Goal: Task Accomplishment & Management: Use online tool/utility

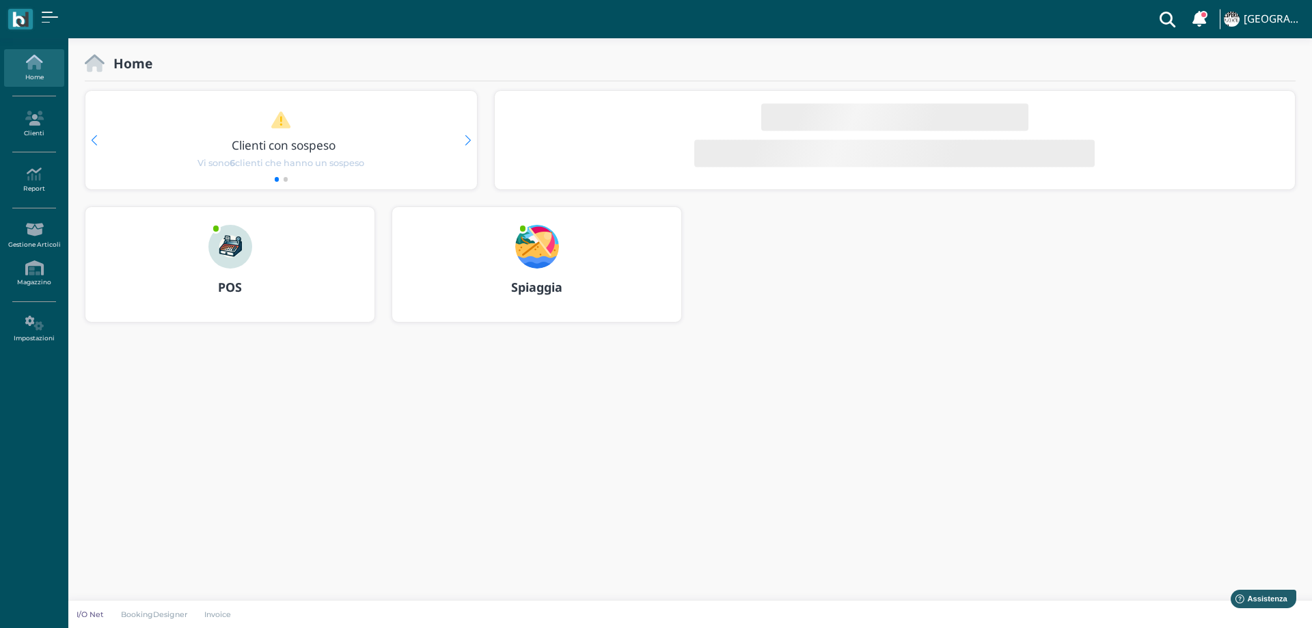
click at [541, 249] on img at bounding box center [537, 247] width 44 height 44
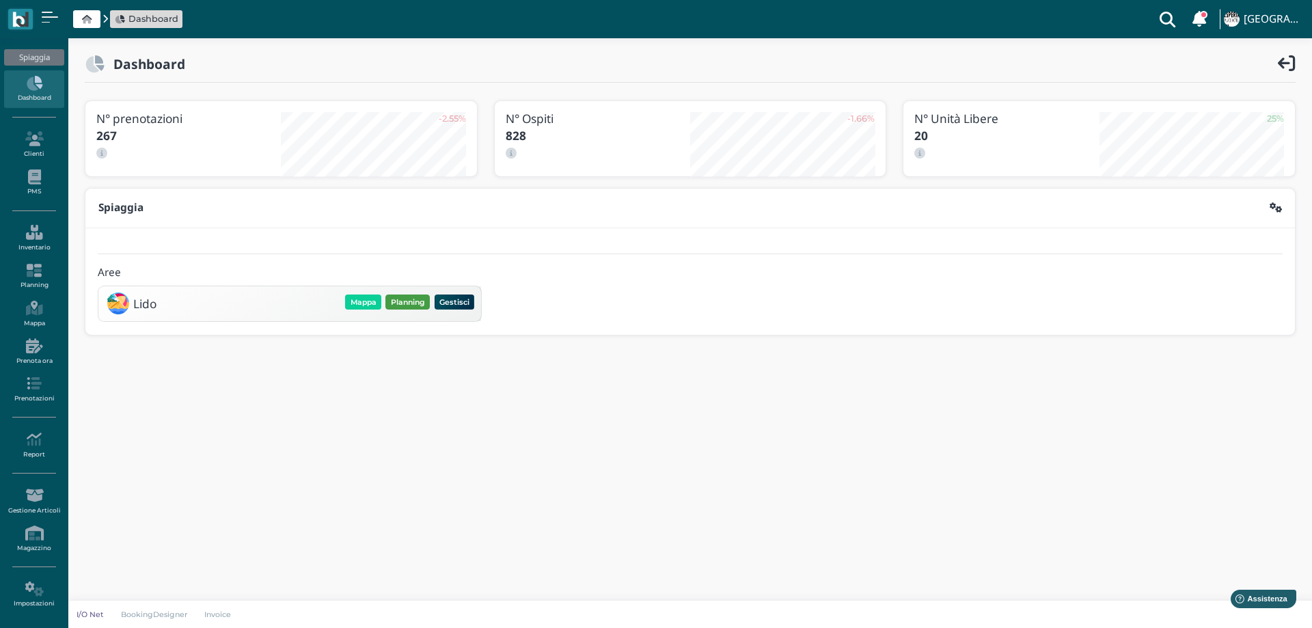
click at [412, 302] on button "Planning" at bounding box center [407, 302] width 44 height 15
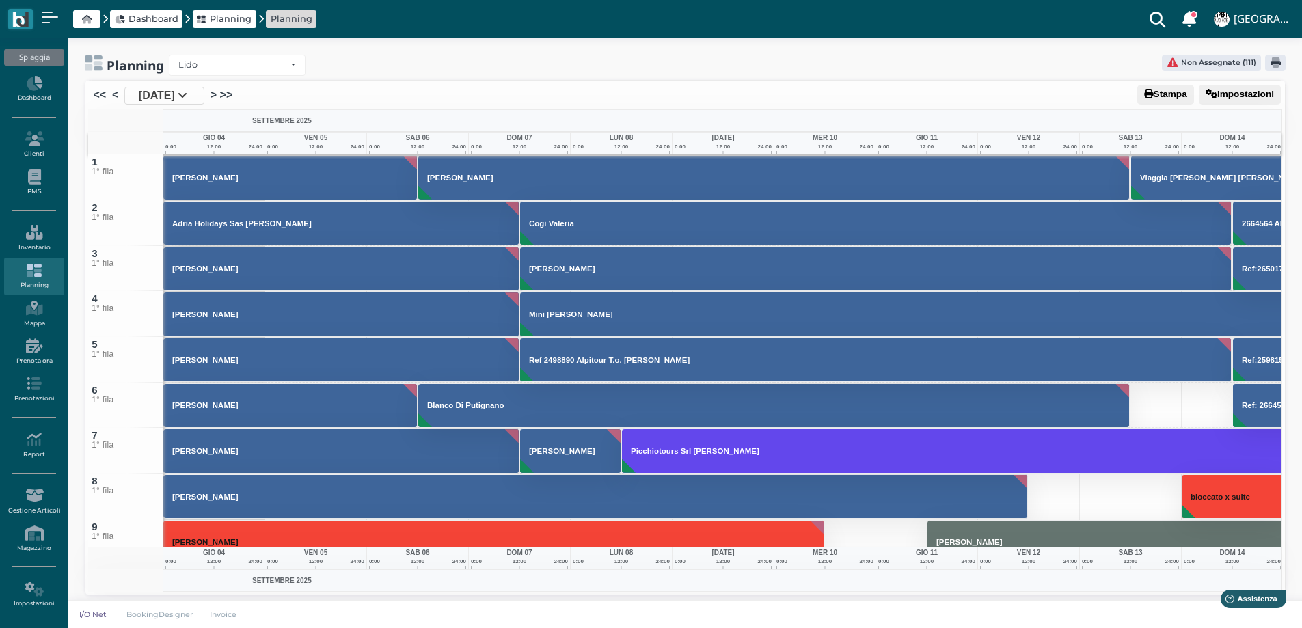
click at [1229, 91] on button "Impostazioni" at bounding box center [1240, 95] width 82 height 20
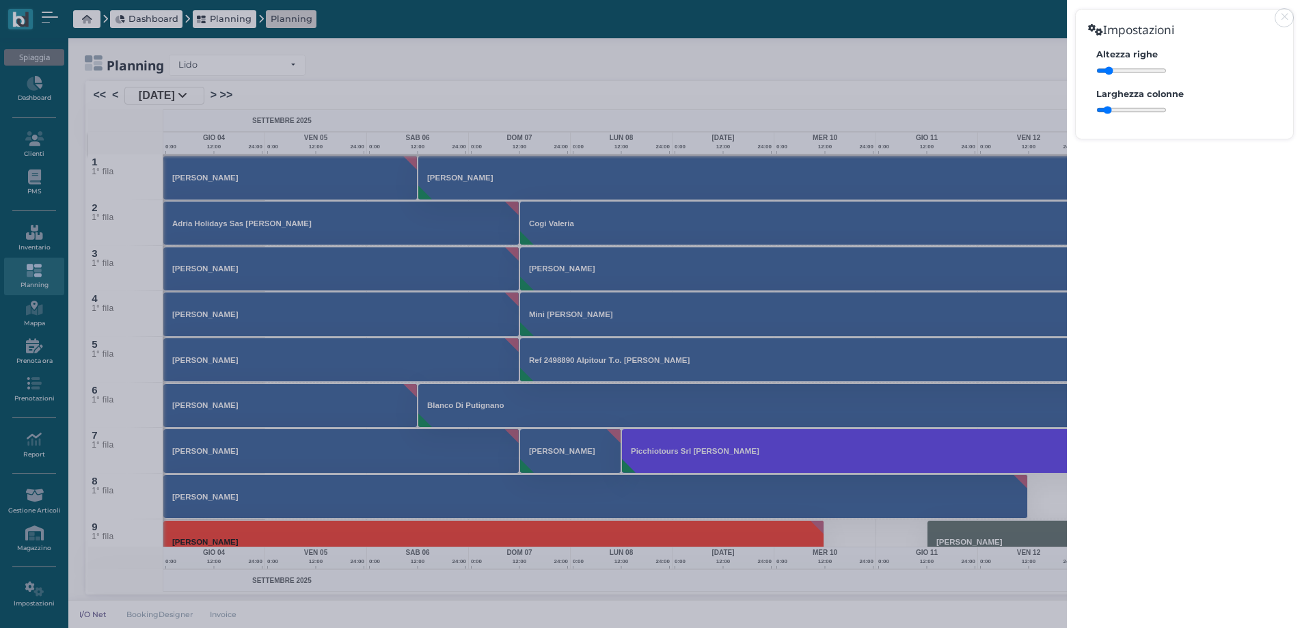
drag, startPoint x: 1125, startPoint y: 112, endPoint x: 1107, endPoint y: 111, distance: 17.8
click at [1107, 111] on input "range" at bounding box center [1131, 110] width 70 height 9
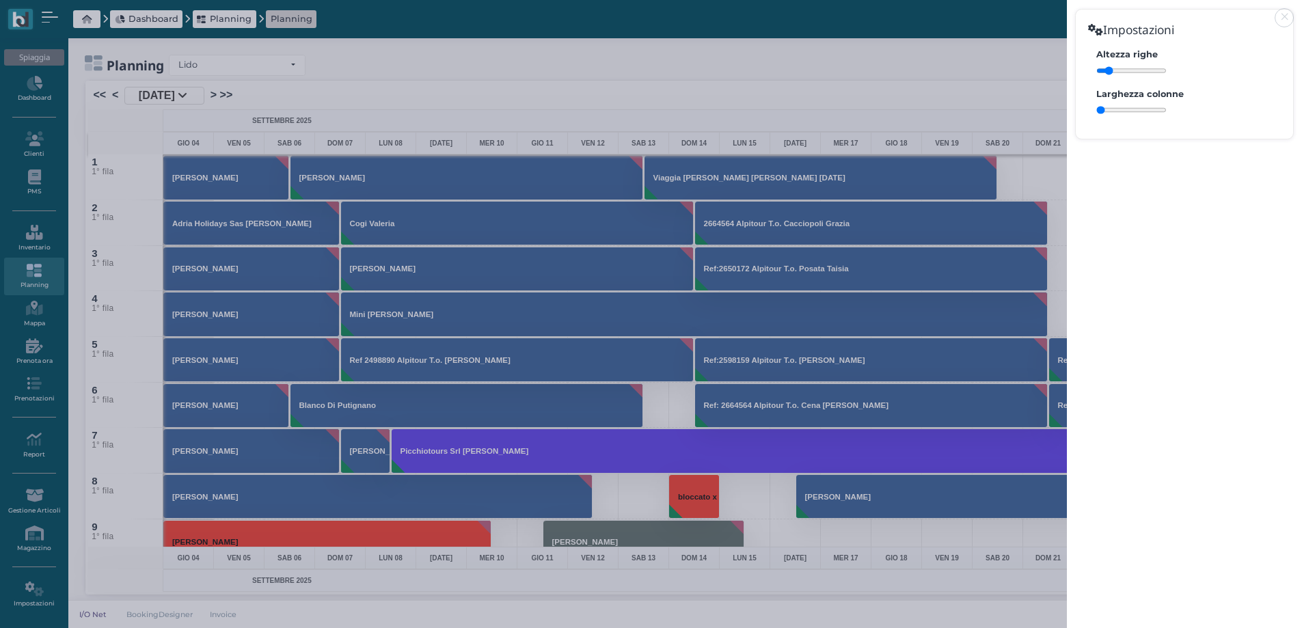
drag, startPoint x: 1108, startPoint y: 111, endPoint x: 1101, endPoint y: 110, distance: 7.5
type input "40"
click at [1101, 110] on input "range" at bounding box center [1131, 110] width 70 height 9
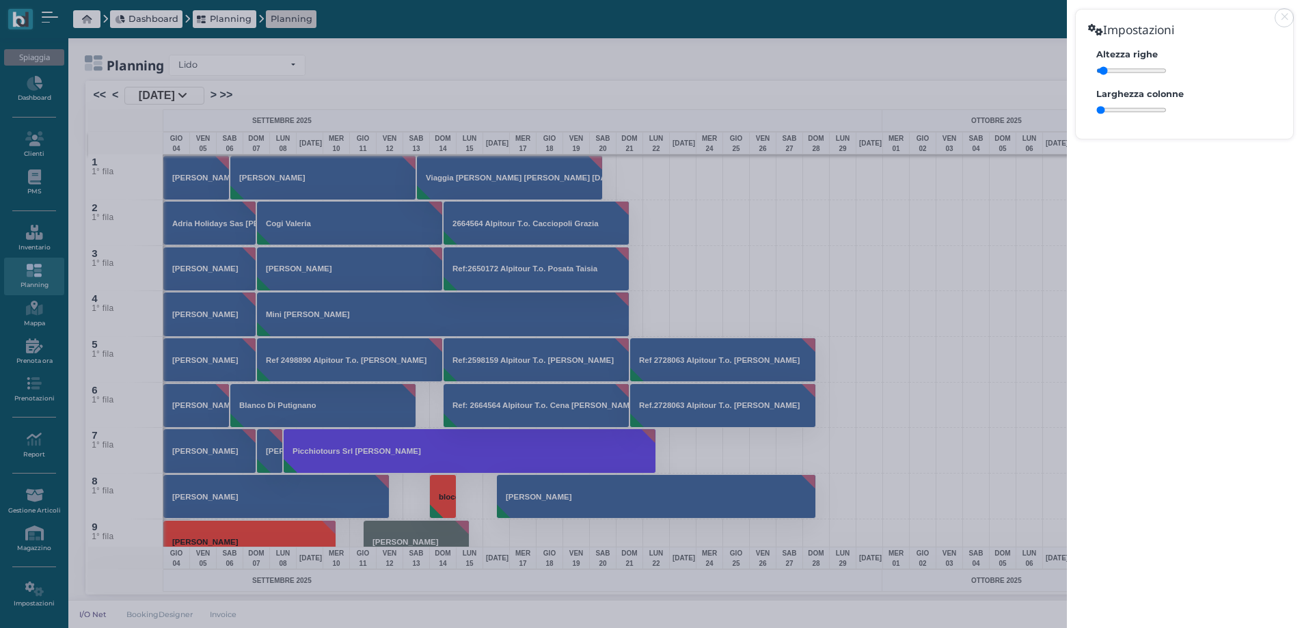
drag, startPoint x: 1110, startPoint y: 72, endPoint x: 1102, endPoint y: 72, distance: 7.5
type input "3.8"
click at [1102, 72] on input "range" at bounding box center [1131, 70] width 70 height 9
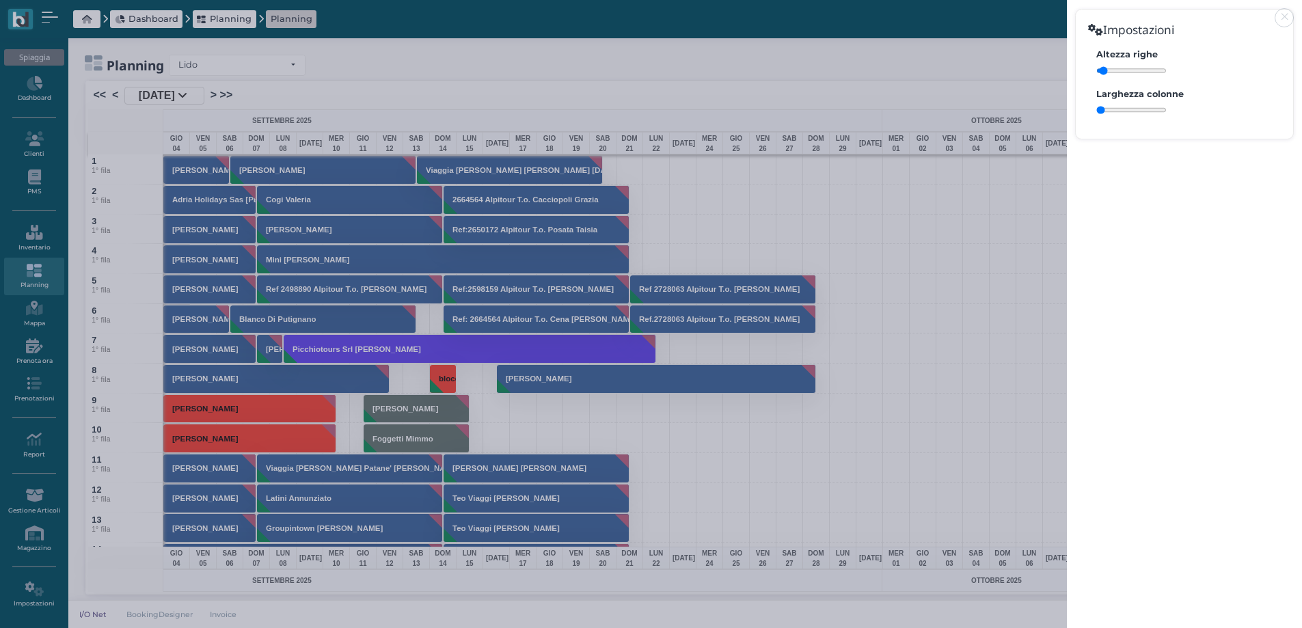
click at [983, 614] on div "Impostazioni Altezza righe Larghezza colonne" at bounding box center [651, 314] width 1302 height 628
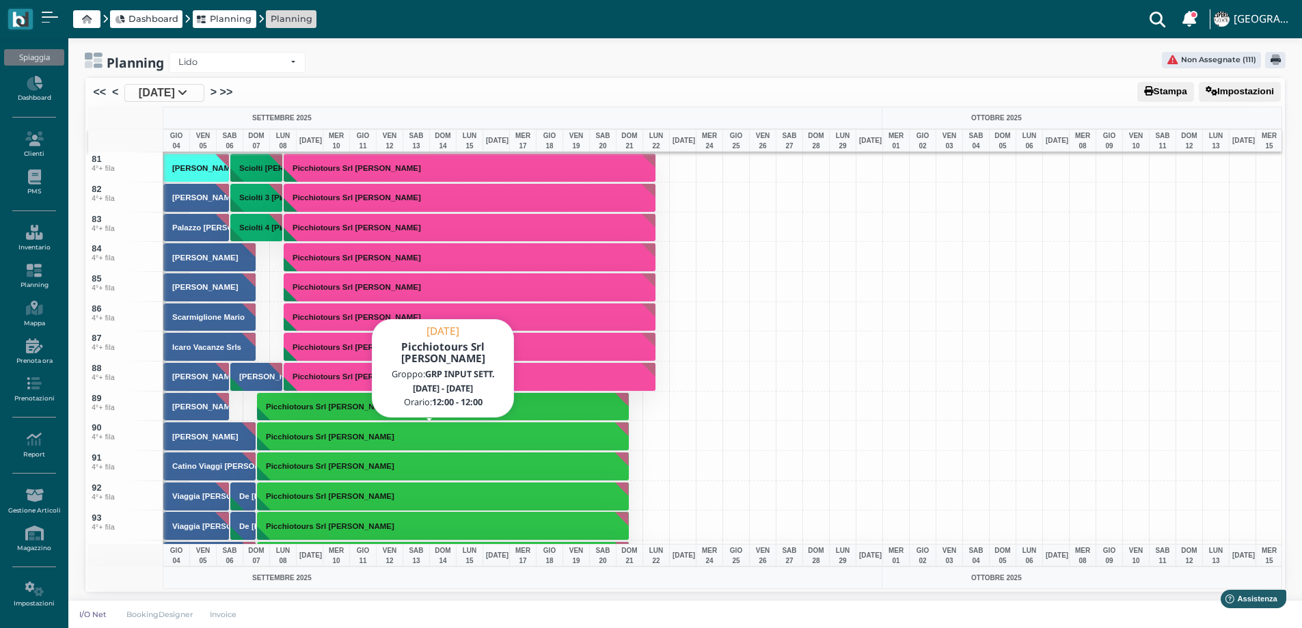
scroll to position [2392, 0]
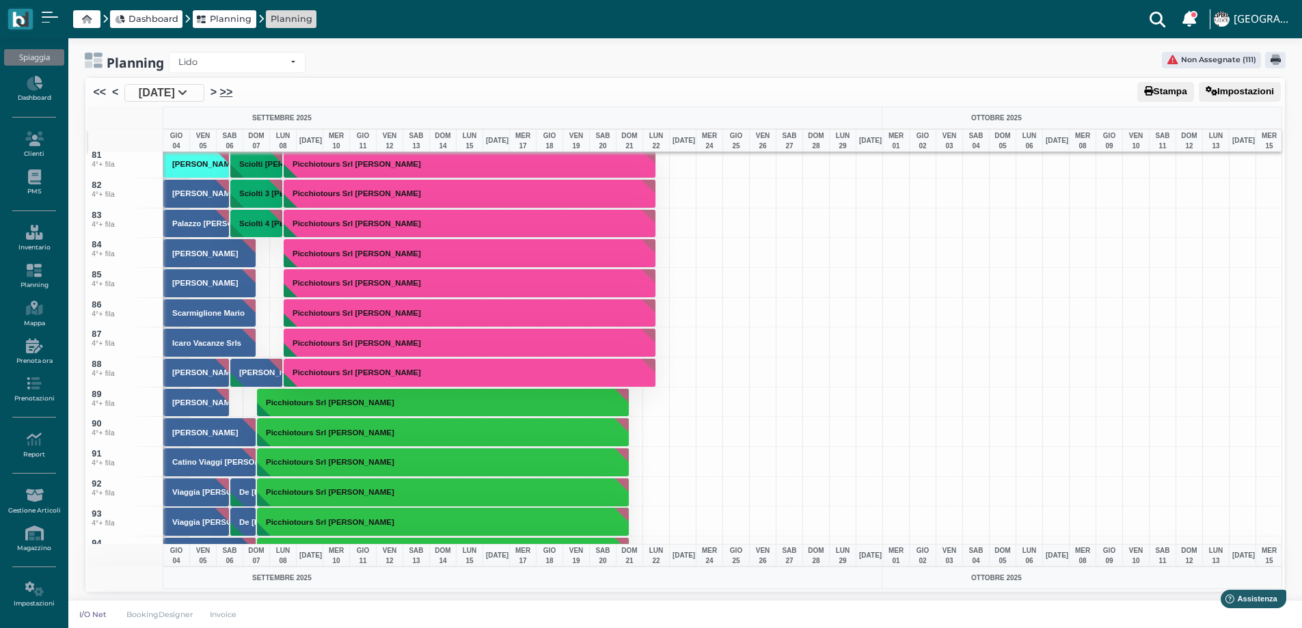
click at [233, 89] on link ">>" at bounding box center [226, 92] width 13 height 16
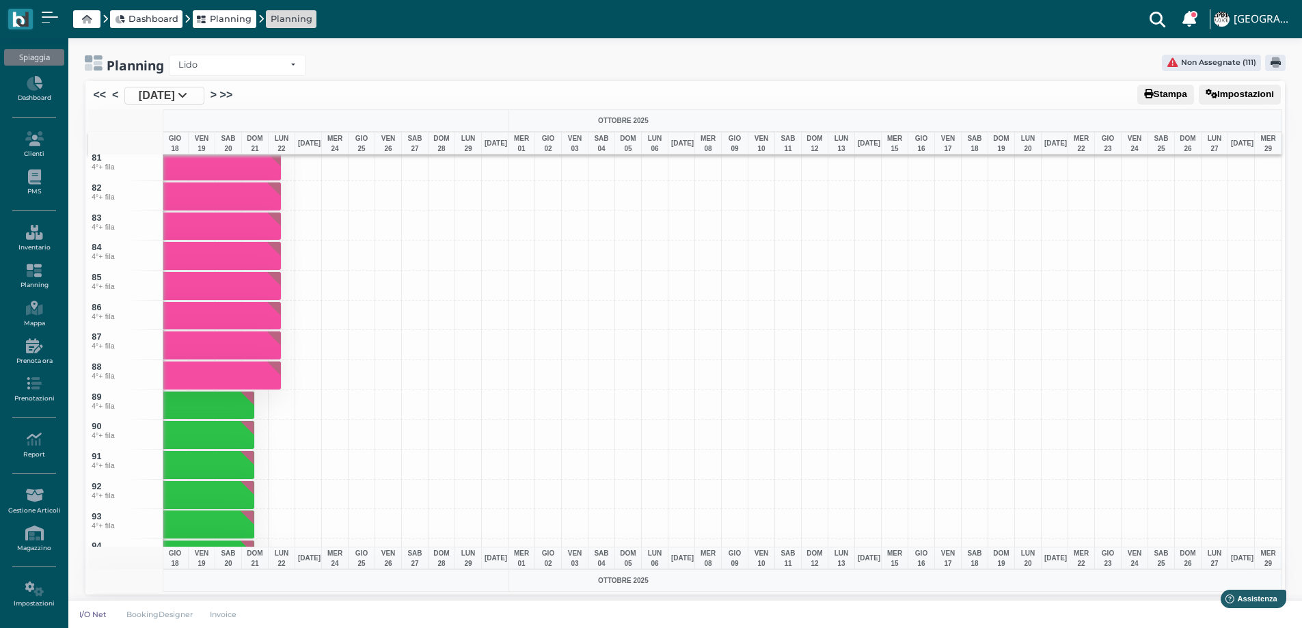
click at [175, 98] on span "4 Set 2025" at bounding box center [157, 95] width 36 height 16
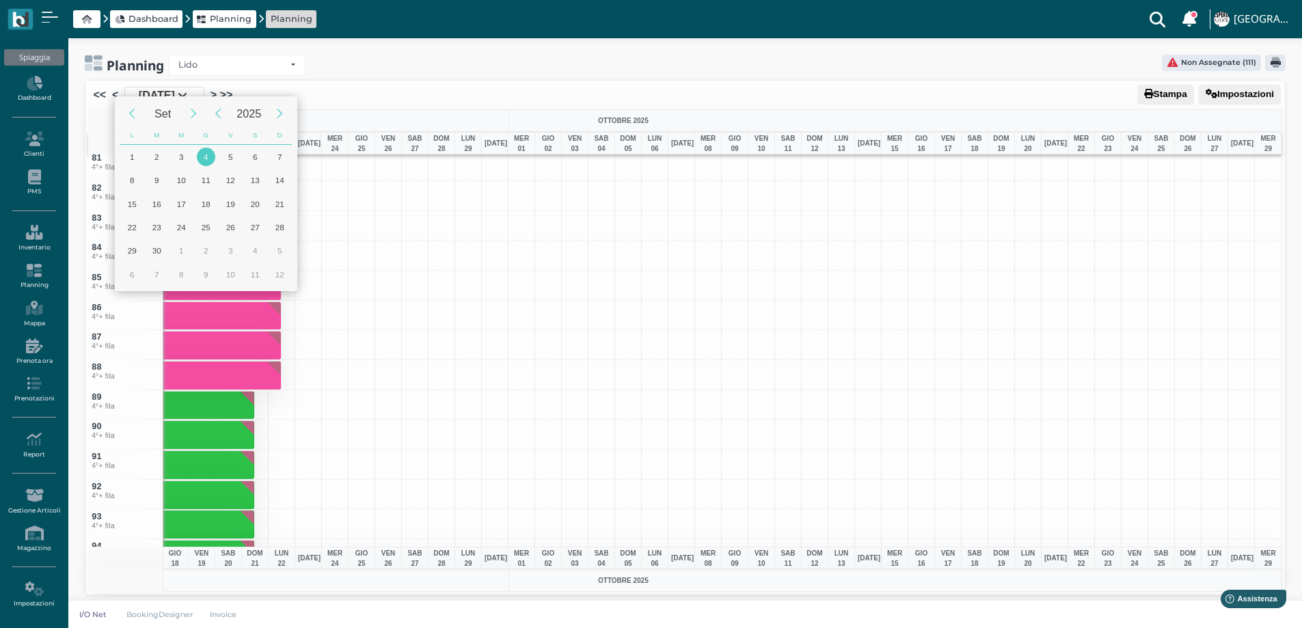
click at [284, 151] on div "7" at bounding box center [280, 157] width 18 height 18
type input "07/09/2025"
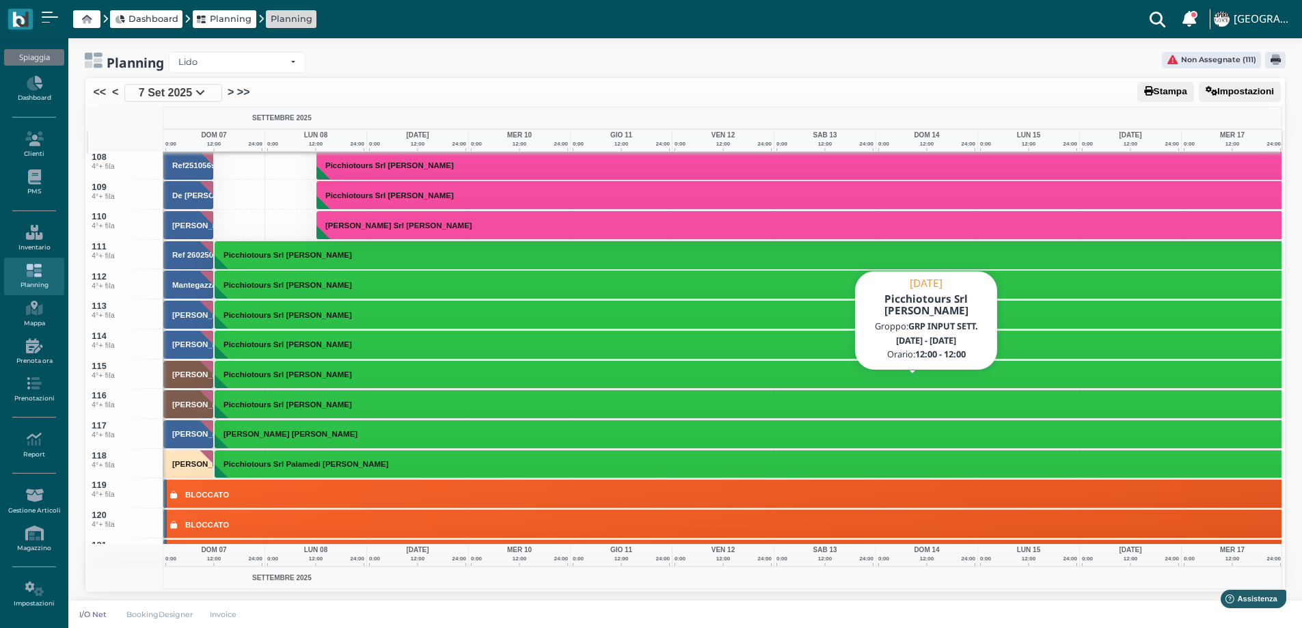
scroll to position [3280, 0]
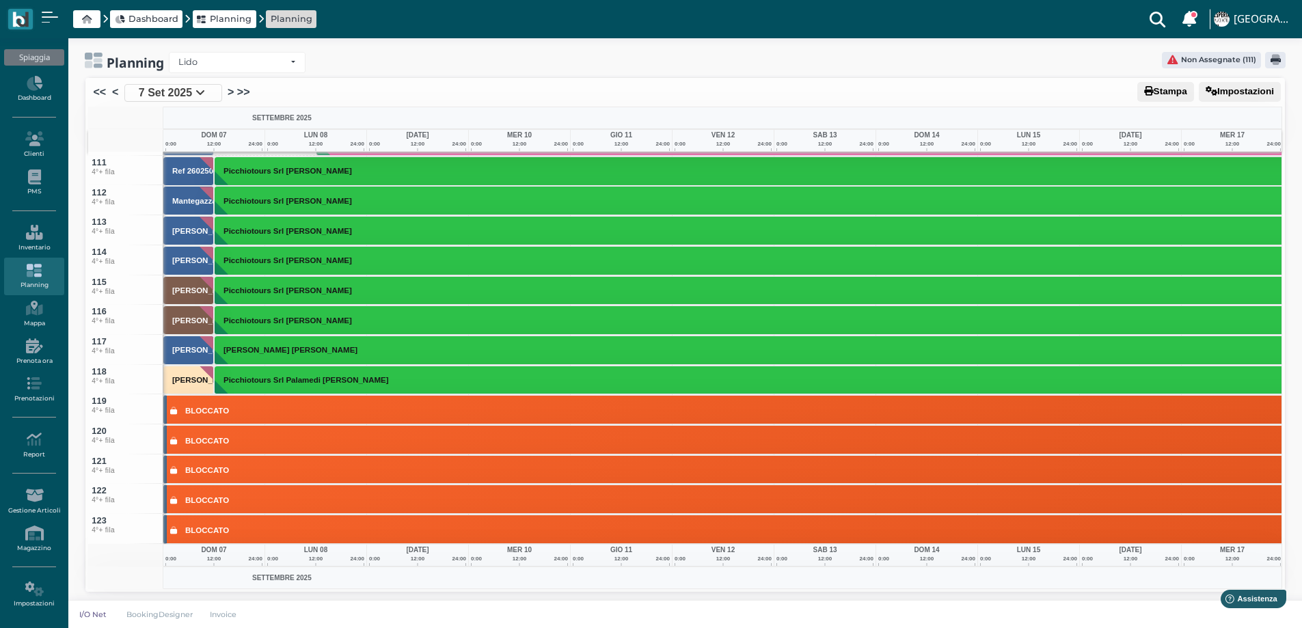
click at [411, 70] on div "Planning Lido Lido Non Assegnate (111)" at bounding box center [685, 62] width 1201 height 21
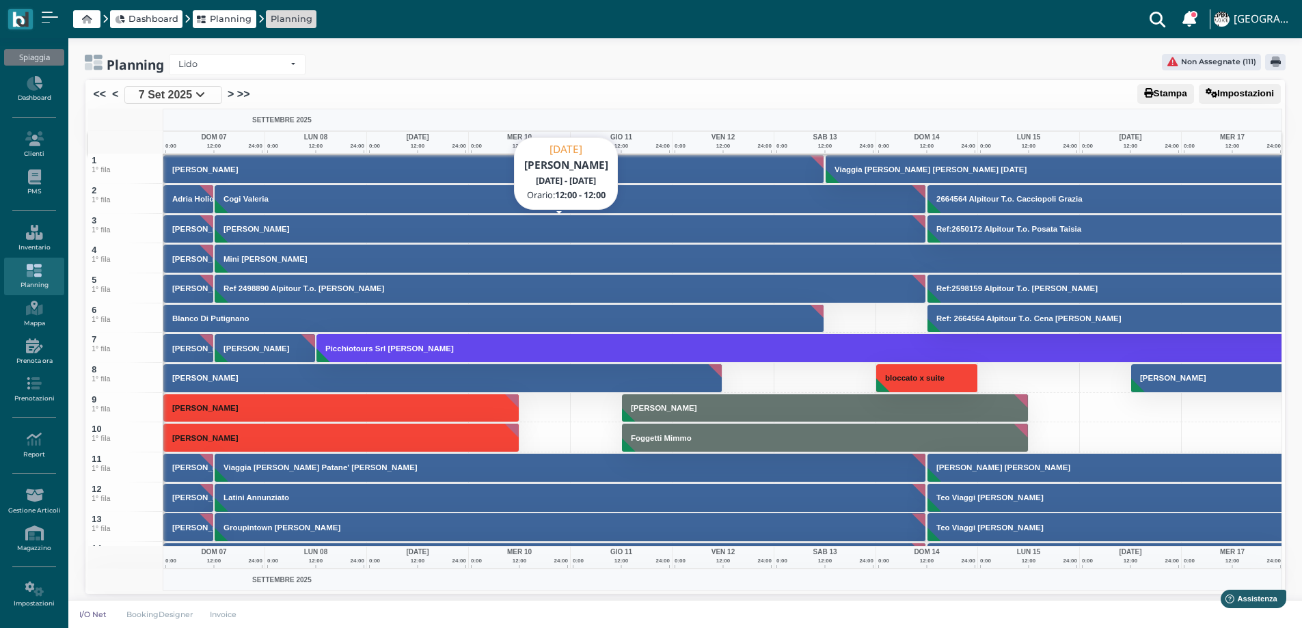
scroll to position [0, 0]
